Goal: Find specific page/section: Find specific page/section

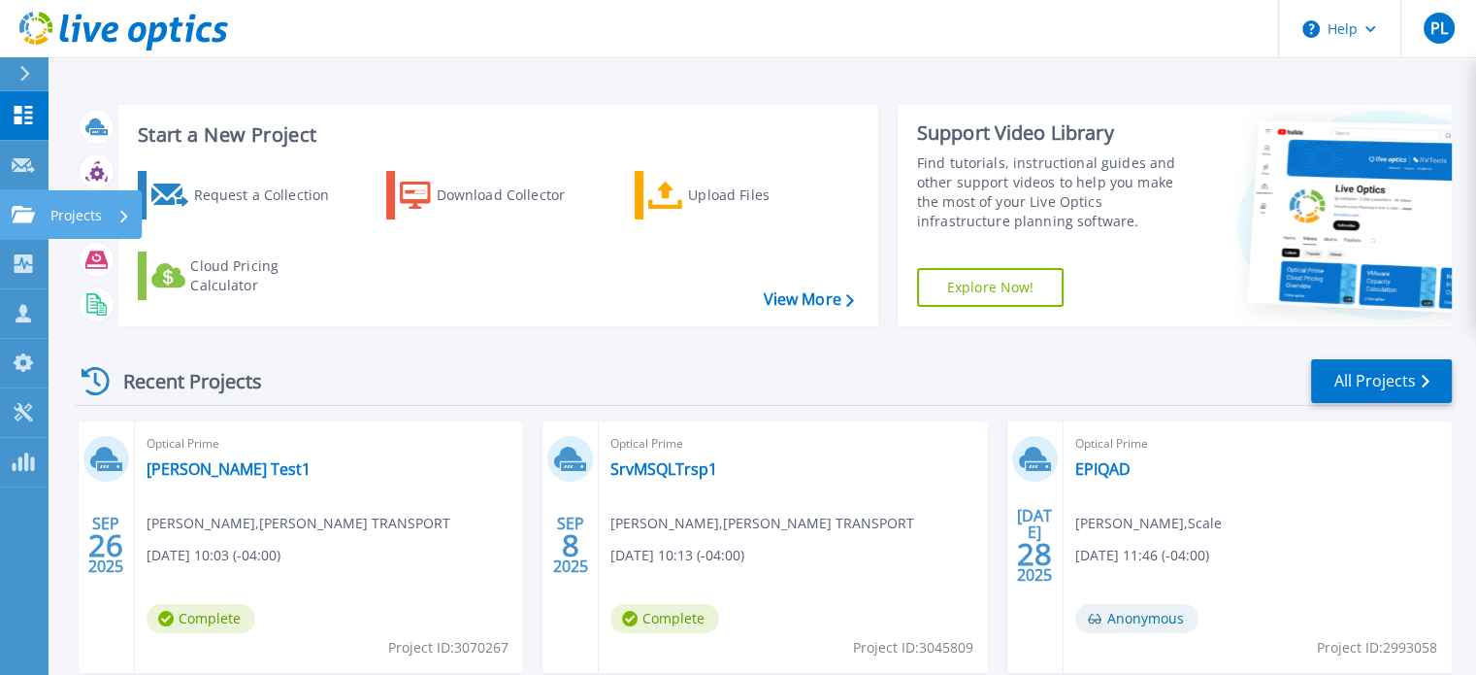
click at [70, 209] on p "Projects" at bounding box center [75, 215] width 51 height 50
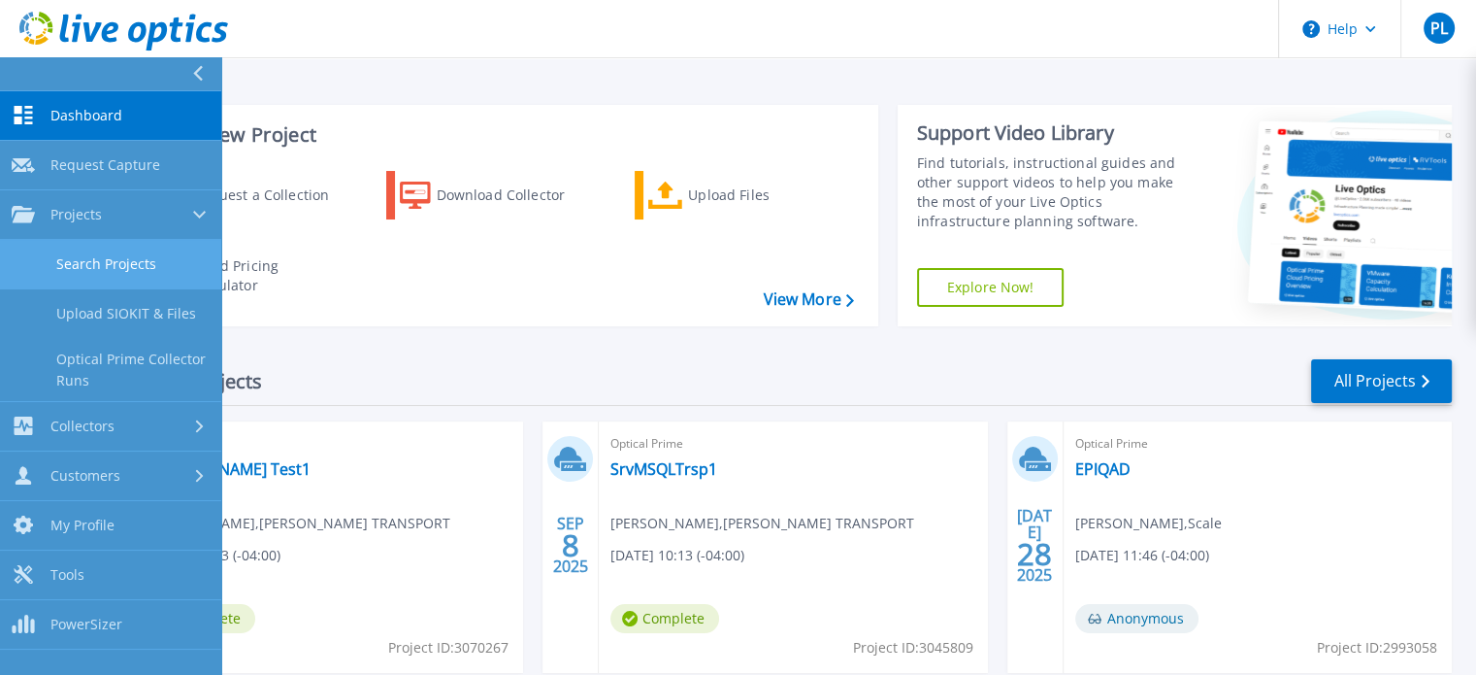
click at [84, 251] on link "Search Projects" at bounding box center [110, 264] width 221 height 49
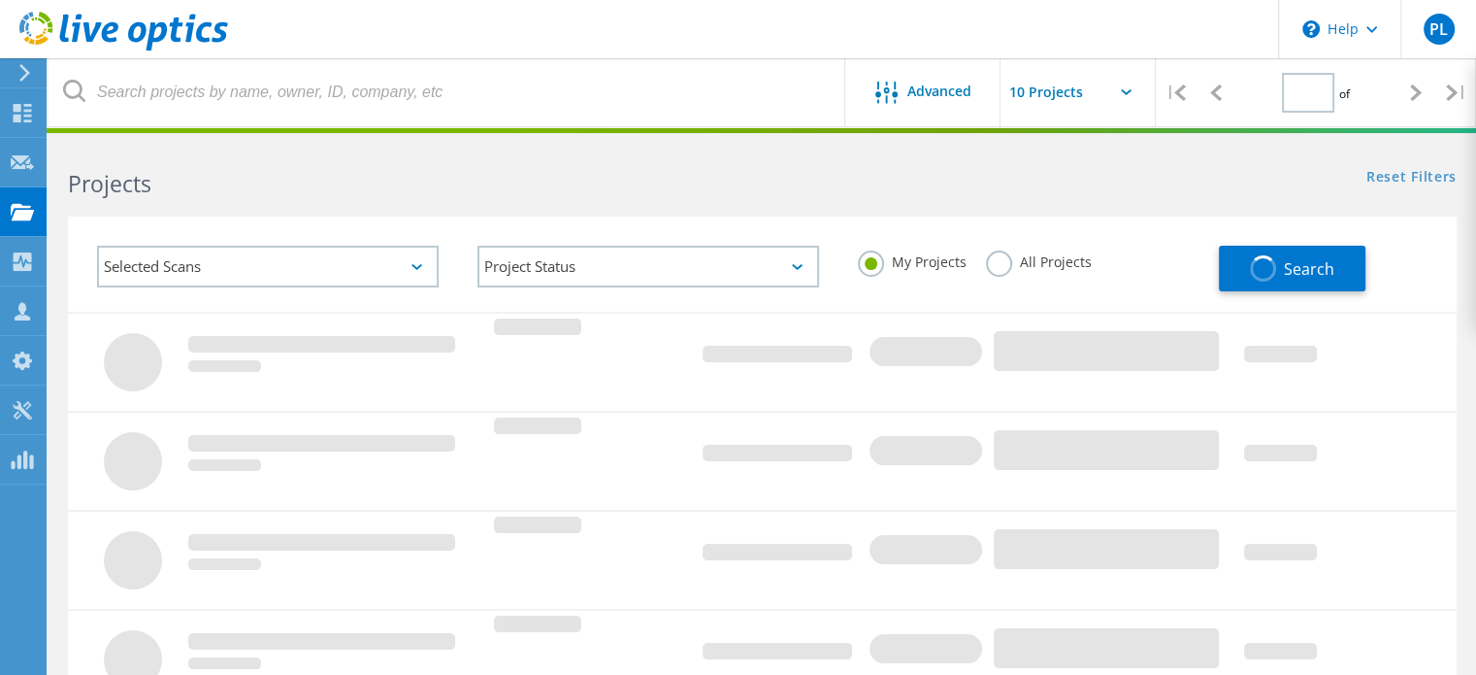
type input "1"
